Goal: Navigation & Orientation: Find specific page/section

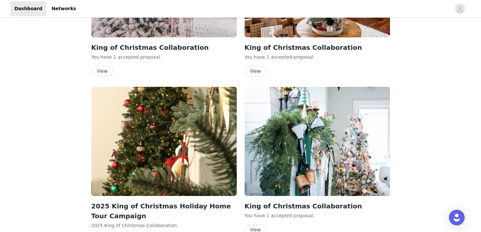
scroll to position [322, 0]
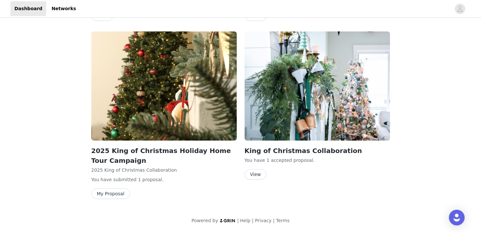
click at [109, 196] on button "My Proposal" at bounding box center [110, 193] width 39 height 10
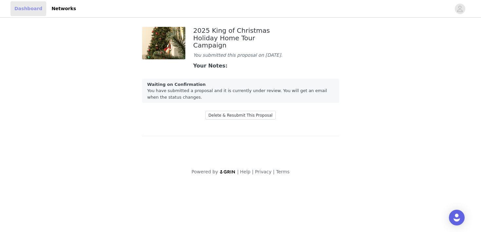
click at [36, 9] on link "Dashboard" at bounding box center [28, 8] width 36 height 15
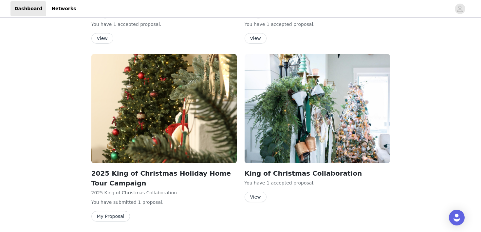
scroll to position [322, 0]
